Goal: Task Accomplishment & Management: Use online tool/utility

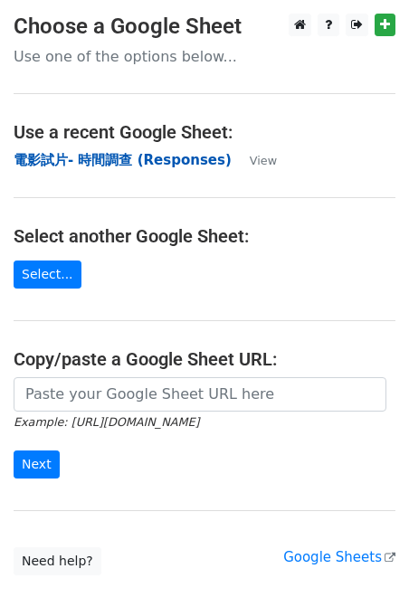
click at [85, 157] on strong "電影試片- 時間調查 (Responses)" at bounding box center [123, 160] width 218 height 16
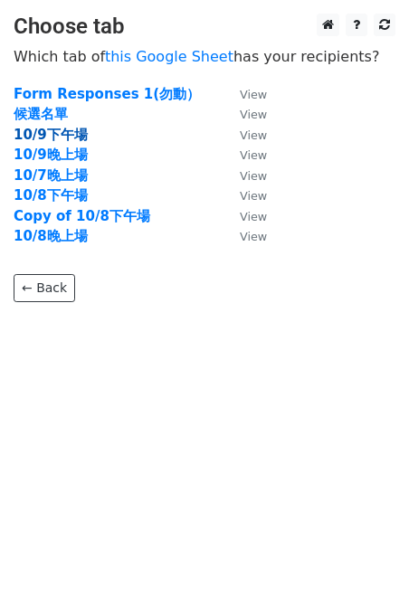
click at [72, 133] on strong "10/9下午場" at bounding box center [51, 135] width 74 height 16
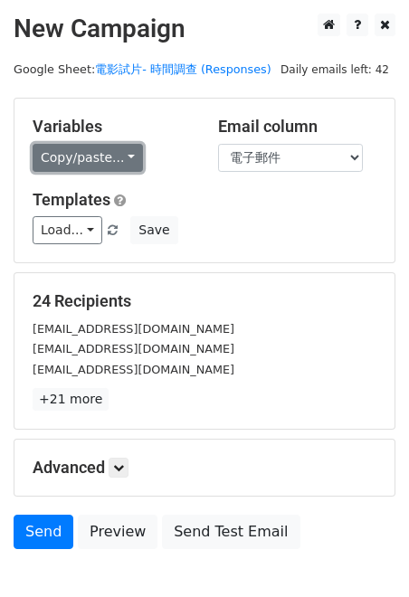
click at [116, 160] on link "Copy/paste..." at bounding box center [88, 158] width 110 height 28
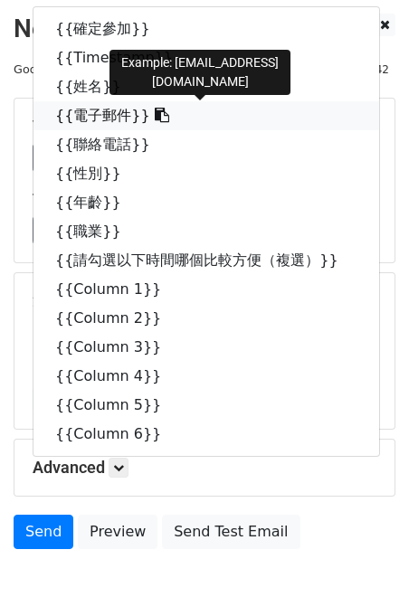
click at [121, 108] on link "{{電子郵件}}" at bounding box center [206, 115] width 346 height 29
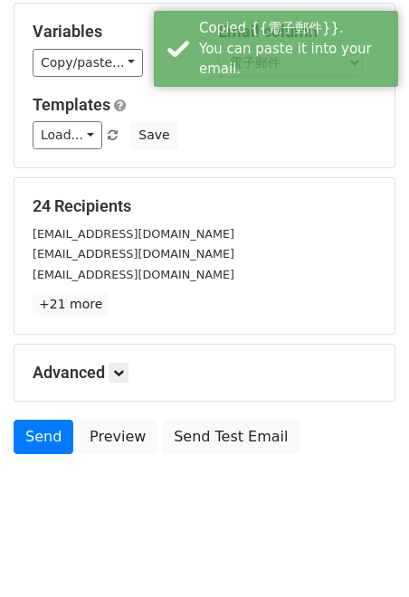
scroll to position [106, 0]
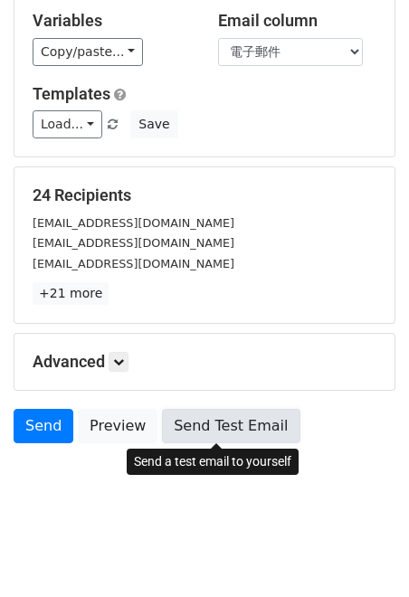
click at [245, 422] on link "Send Test Email" at bounding box center [231, 426] width 138 height 34
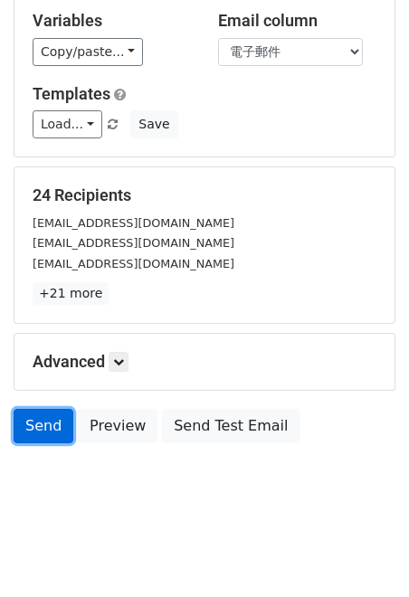
click at [35, 434] on link "Send" at bounding box center [44, 426] width 60 height 34
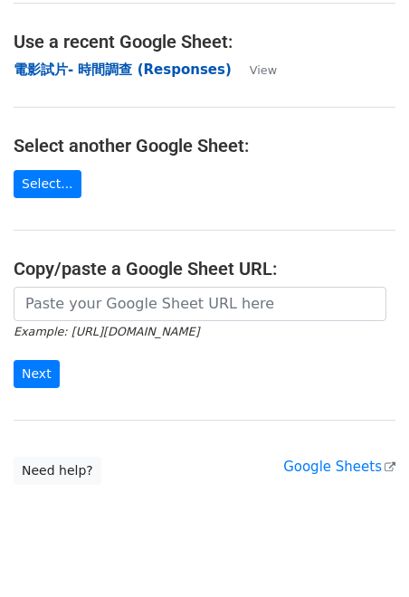
scroll to position [65, 0]
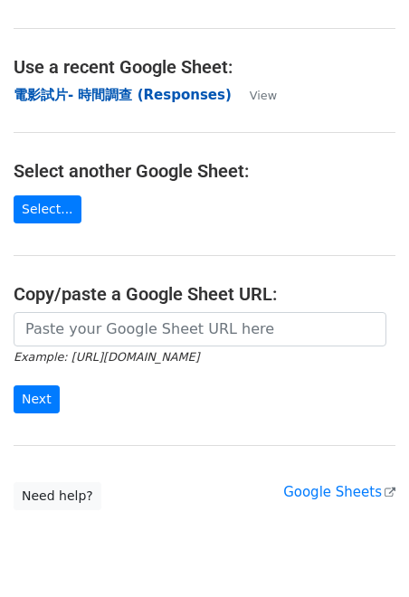
click at [70, 94] on strong "電影試片- 時間調查 (Responses)" at bounding box center [123, 95] width 218 height 16
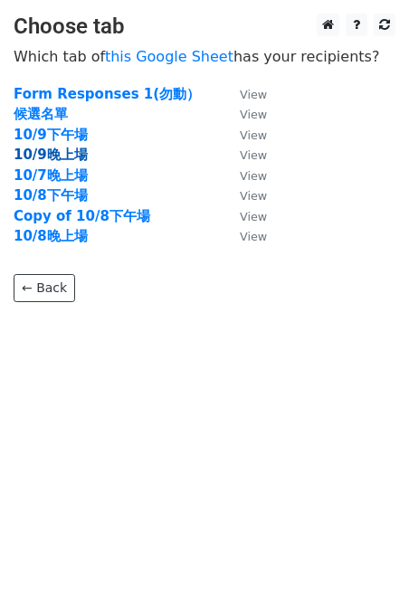
click at [63, 152] on strong "10/9晚上場" at bounding box center [51, 155] width 74 height 16
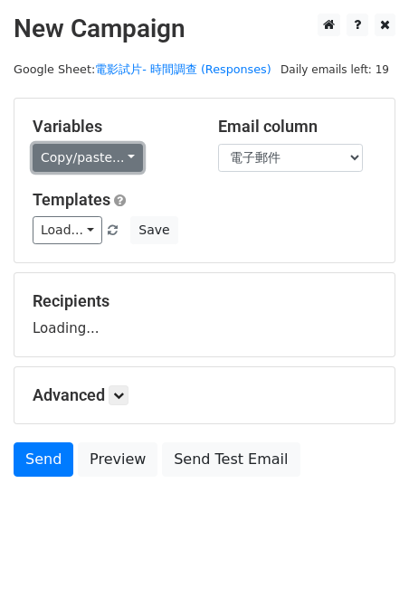
click at [106, 154] on link "Copy/paste..." at bounding box center [88, 158] width 110 height 28
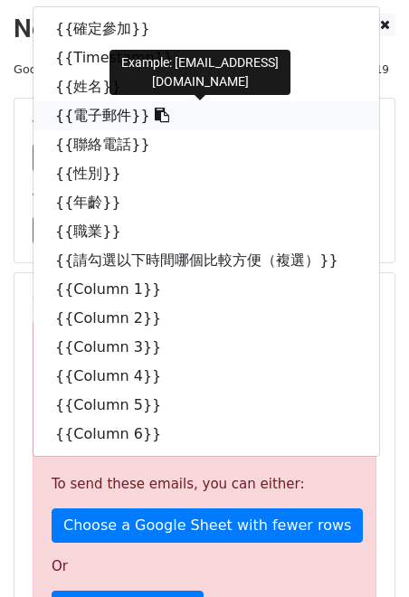
click at [105, 115] on link "{{電子郵件}}" at bounding box center [206, 115] width 346 height 29
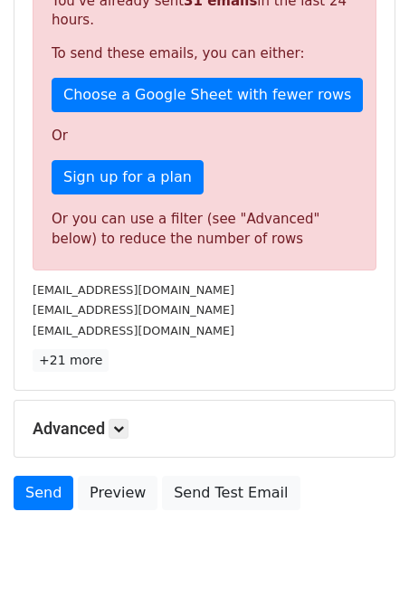
scroll to position [444, 0]
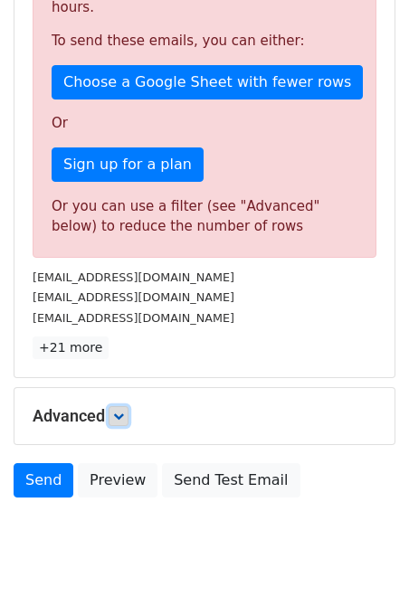
click at [124, 420] on icon at bounding box center [118, 416] width 11 height 11
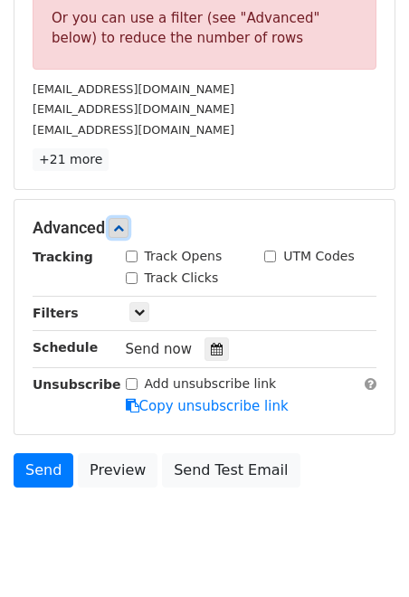
scroll to position [635, 0]
